Goal: Task Accomplishment & Management: Manage account settings

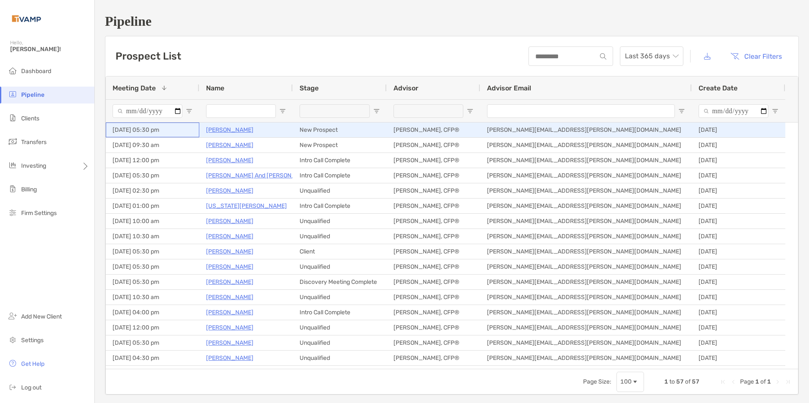
click at [142, 132] on div "10/08/2025 - 05:30 pm" at bounding box center [152, 130] width 93 height 15
click at [141, 130] on div "10/08/2025 - 05:30 pm" at bounding box center [152, 130] width 93 height 15
click at [217, 130] on p "Angela Marwin" at bounding box center [229, 130] width 47 height 11
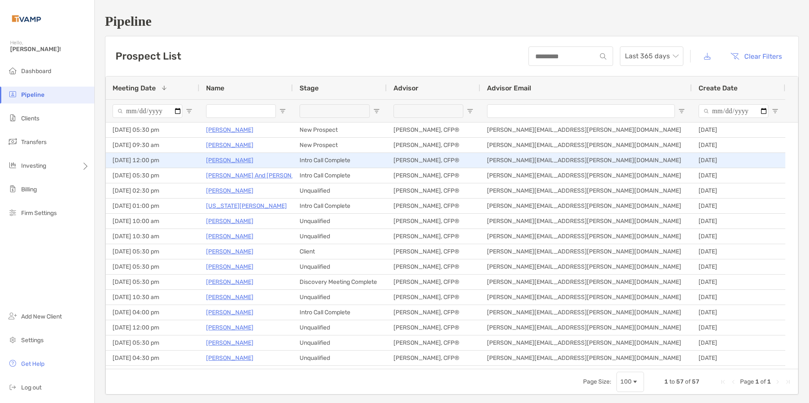
drag, startPoint x: 230, startPoint y: 161, endPoint x: 238, endPoint y: 160, distance: 8.1
click at [230, 161] on p "[PERSON_NAME]" at bounding box center [229, 160] width 47 height 11
